Goal: Navigation & Orientation: Understand site structure

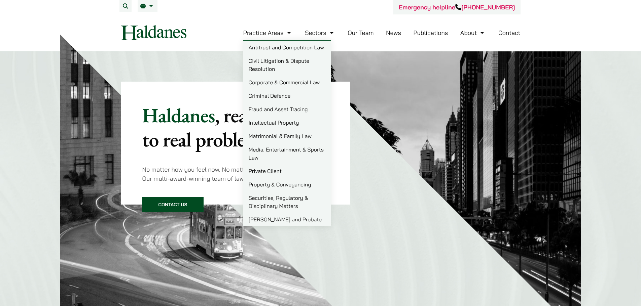
drag, startPoint x: 250, startPoint y: 38, endPoint x: 266, endPoint y: 23, distance: 21.9
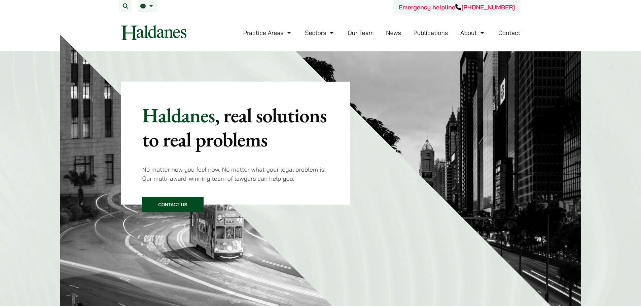
click at [266, 22] on nav "Practice Areas Antitrust and Competition Law Civil Litigation & Dispute Resolut…" at bounding box center [321, 32] width 400 height 37
click at [586, 39] on header "Emergency helpline [PHONE_NUMBER] Practice Areas Antitrust and Competition Law …" at bounding box center [320, 25] width 641 height 51
drag, startPoint x: 585, startPoint y: 39, endPoint x: 583, endPoint y: 36, distance: 3.5
click at [582, 36] on header "Emergency helpline [PHONE_NUMBER] Practice Areas Antitrust and Competition Law …" at bounding box center [320, 25] width 641 height 51
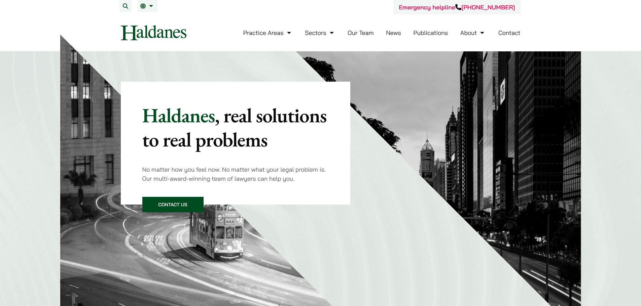
click at [581, 36] on header "Emergency helpline [PHONE_NUMBER] Practice Areas Antitrust and Competition Law …" at bounding box center [320, 25] width 641 height 51
click at [581, 38] on header "Emergency helpline [PHONE_NUMBER] Practice Areas Antitrust and Competition Law …" at bounding box center [320, 25] width 641 height 51
click at [582, 38] on header "Emergency helpline [PHONE_NUMBER] Practice Areas Antitrust and Competition Law …" at bounding box center [320, 25] width 641 height 51
